Goal: Task Accomplishment & Management: Use online tool/utility

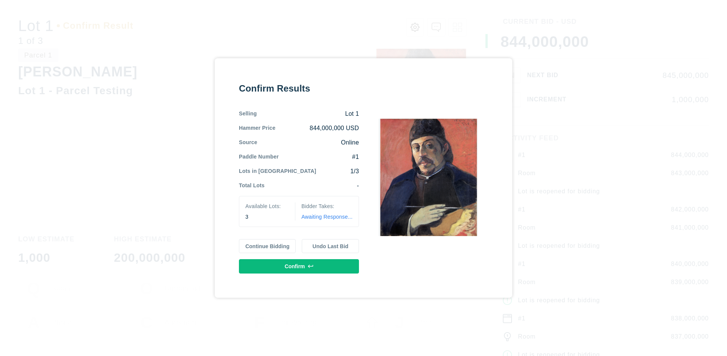
click at [268, 246] on button "Continue Bidding" at bounding box center [267, 246] width 57 height 14
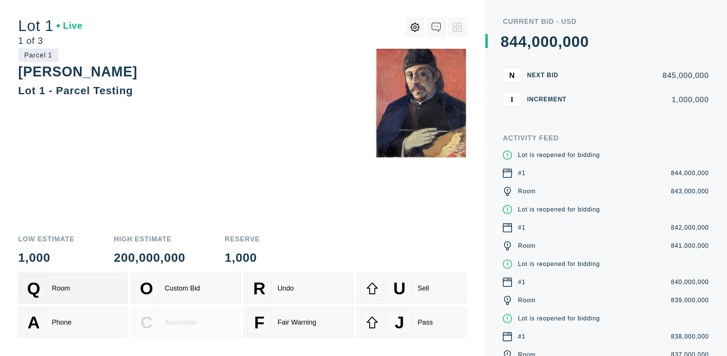
click at [73, 289] on div "Q Room" at bounding box center [73, 288] width 103 height 24
